Goal: Find specific page/section: Find specific page/section

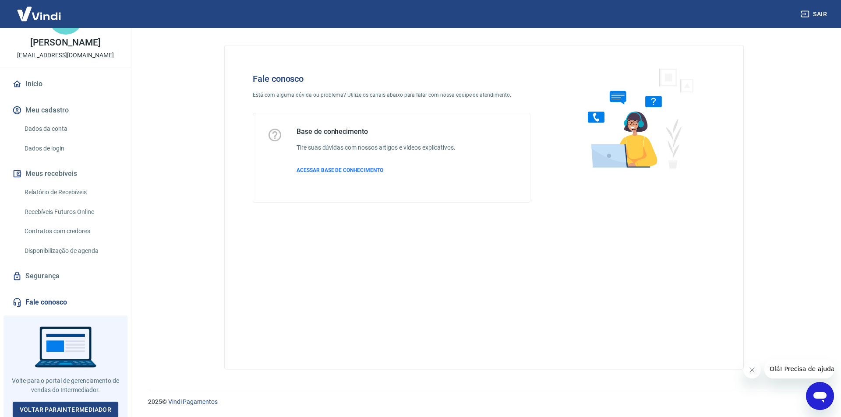
scroll to position [36, 0]
click at [47, 405] on link "Voltar para Intermediador" at bounding box center [66, 410] width 106 height 16
